Goal: Task Accomplishment & Management: Use online tool/utility

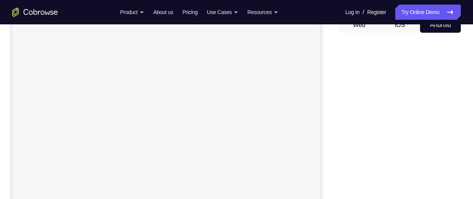
scroll to position [129, 0]
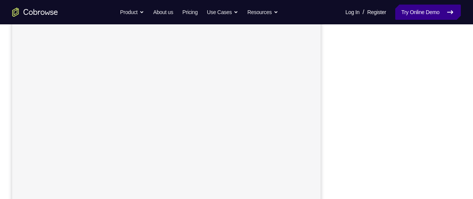
click at [441, 9] on link "Try Online Demo" at bounding box center [429, 12] width 66 height 15
